Goal: Information Seeking & Learning: Learn about a topic

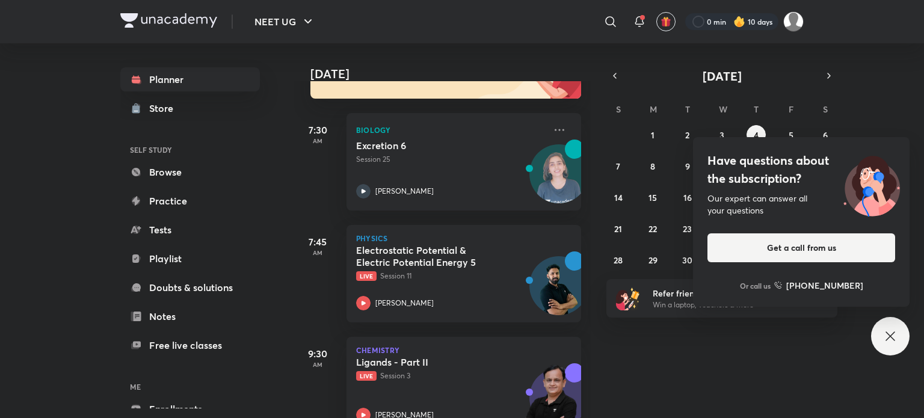
scroll to position [260, 0]
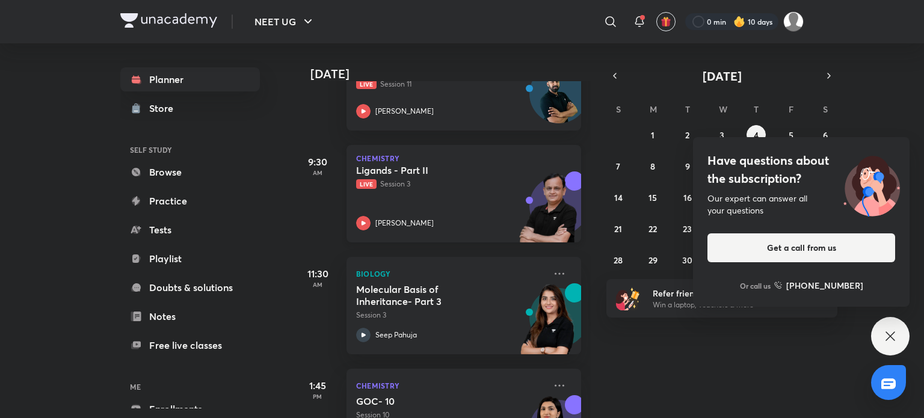
scroll to position [346, 0]
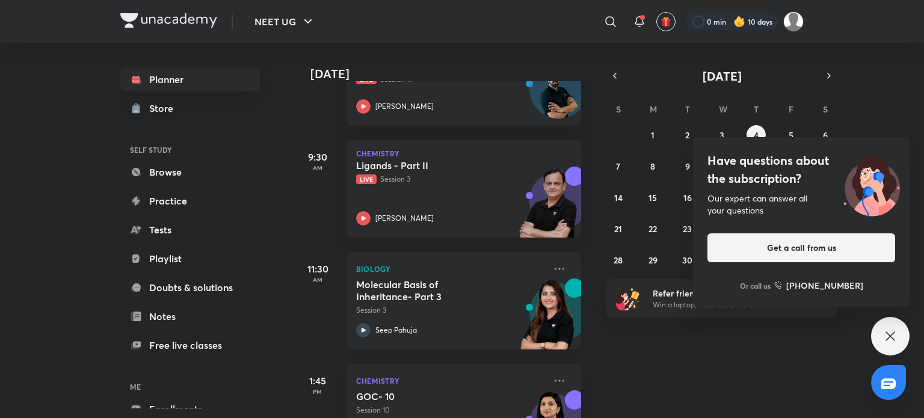
click at [450, 289] on h5 "Molecular Basis of Inheritance- Part 3" at bounding box center [431, 291] width 150 height 24
